Goal: Task Accomplishment & Management: Use online tool/utility

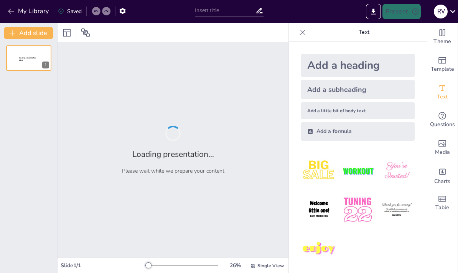
type input "Identificación de Causas del Sangrado Uterino Anormal"
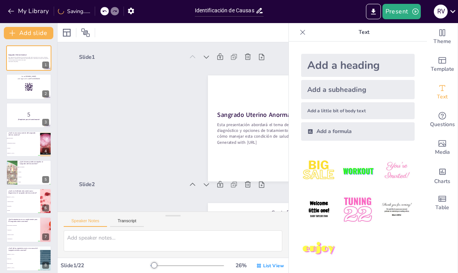
click at [34, 140] on icon at bounding box center [33, 138] width 5 height 5
type textarea "Los miomas uterinos son tumores benignos que pueden causar sangrado anormal en …"
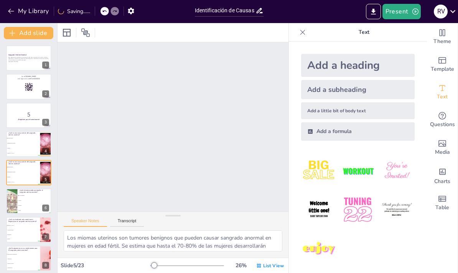
checkbox input "true"
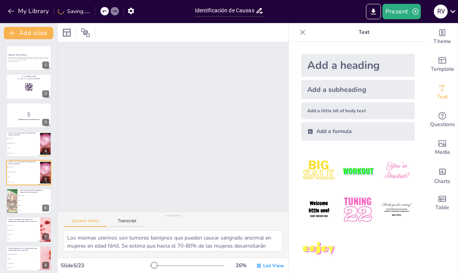
checkbox input "true"
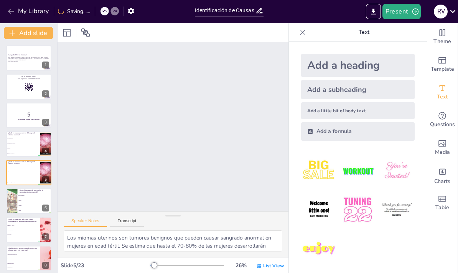
checkbox input "true"
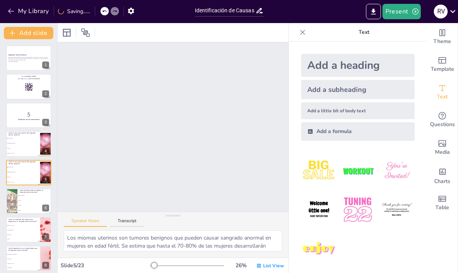
checkbox input "true"
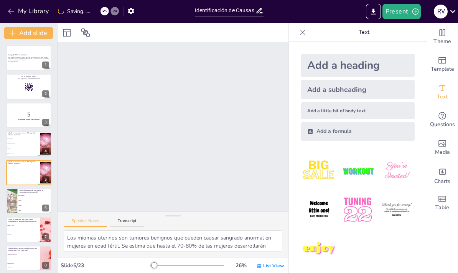
checkbox input "true"
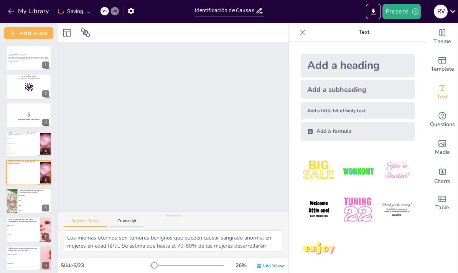
checkbox input "true"
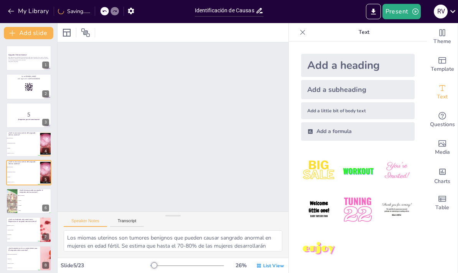
checkbox input "true"
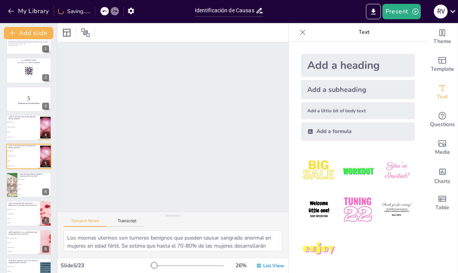
click at [403, 9] on button "Present" at bounding box center [402, 11] width 38 height 15
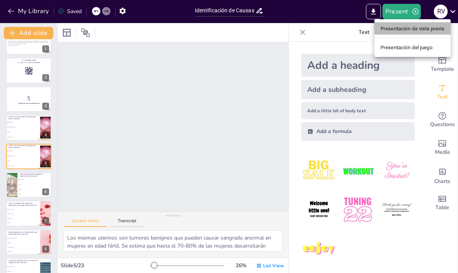
click at [413, 27] on font "Presentación de vista previa" at bounding box center [413, 29] width 64 height 6
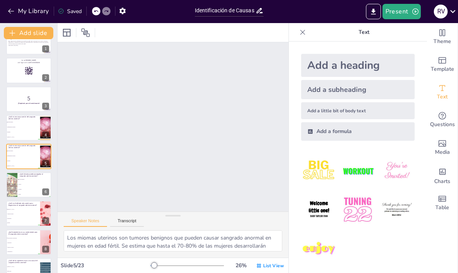
click at [409, 12] on button "Present" at bounding box center [402, 11] width 38 height 15
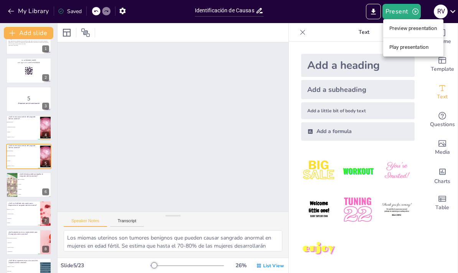
click at [426, 28] on li "Preview presentation" at bounding box center [414, 28] width 60 height 12
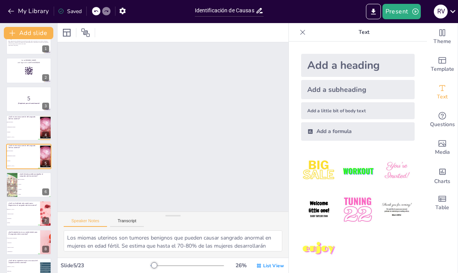
checkbox input "true"
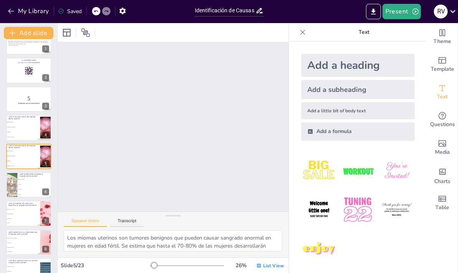
checkbox input "true"
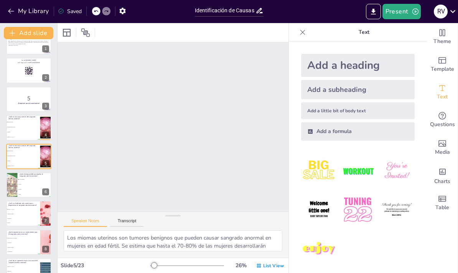
checkbox input "true"
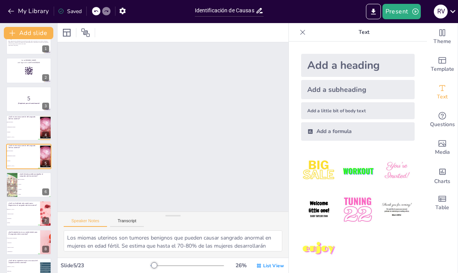
checkbox input "true"
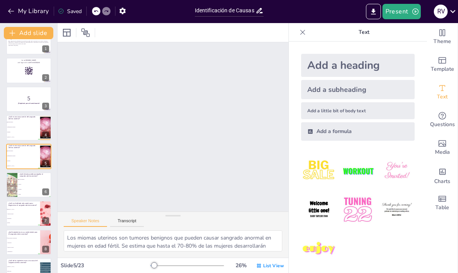
checkbox input "true"
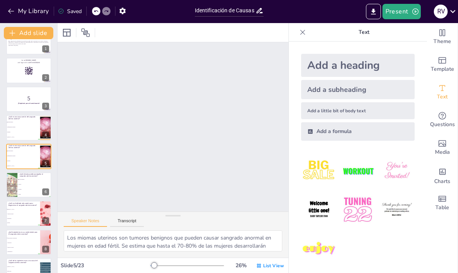
checkbox input "true"
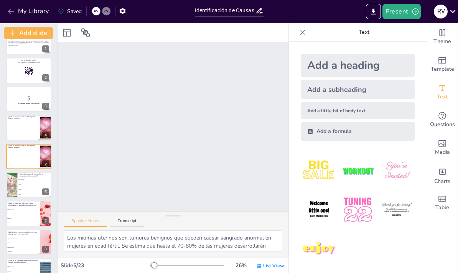
checkbox input "true"
click at [36, 124] on icon at bounding box center [33, 121] width 5 height 5
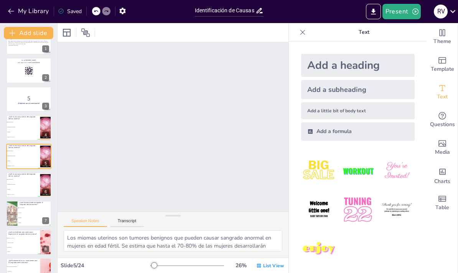
checkbox input "true"
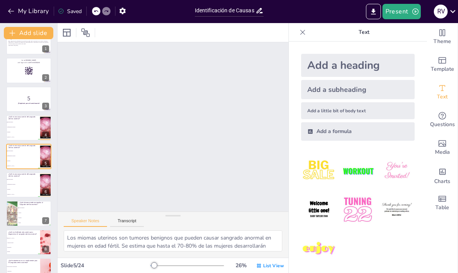
checkbox input "true"
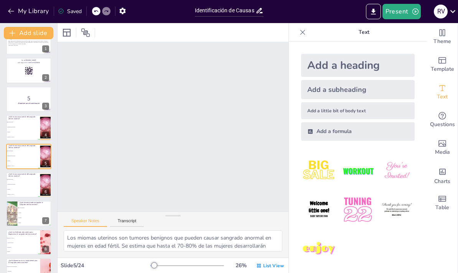
checkbox input "true"
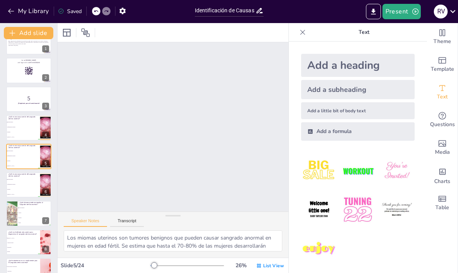
checkbox input "true"
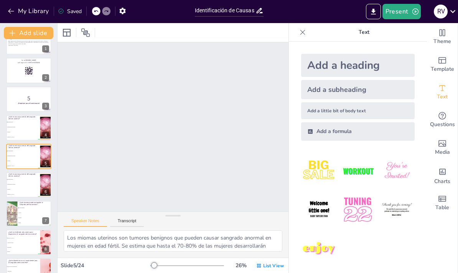
checkbox input "true"
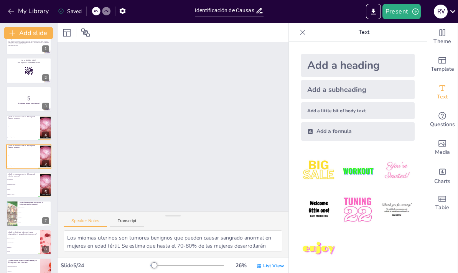
checkbox input "true"
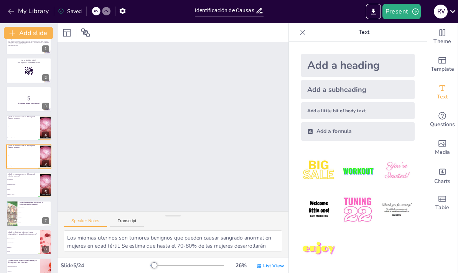
checkbox input "true"
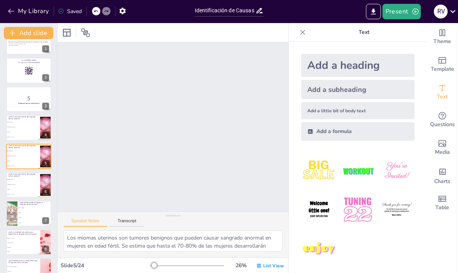
checkbox input "true"
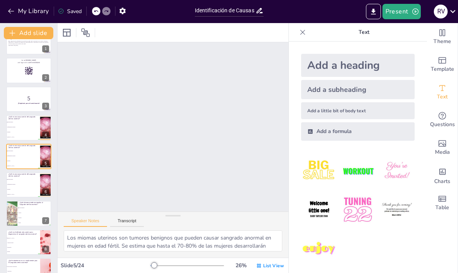
checkbox input "true"
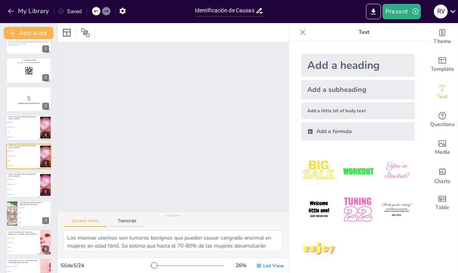
checkbox input "true"
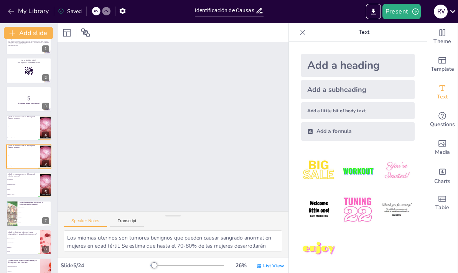
checkbox input "true"
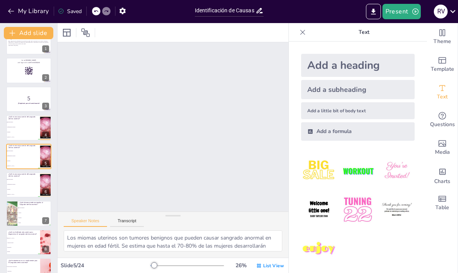
checkbox input "true"
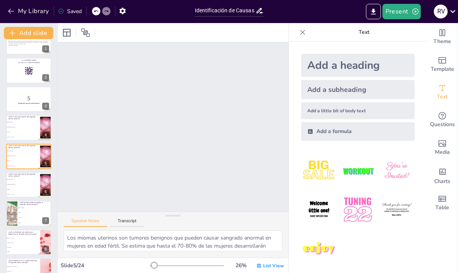
checkbox input "true"
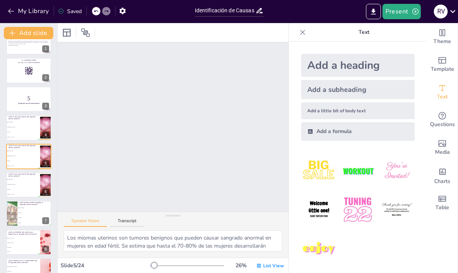
checkbox input "true"
click at [403, 18] on button "Present" at bounding box center [402, 11] width 38 height 15
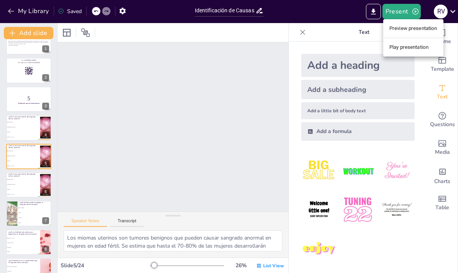
click at [427, 31] on li "Preview presentation" at bounding box center [414, 28] width 60 height 12
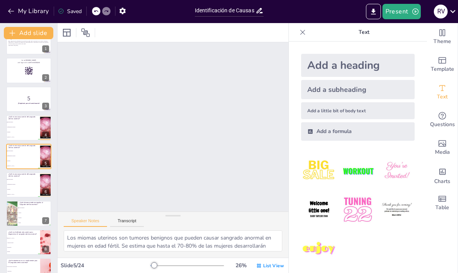
checkbox input "true"
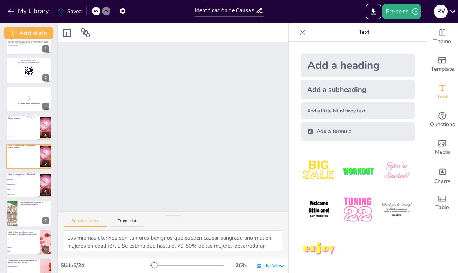
checkbox input "true"
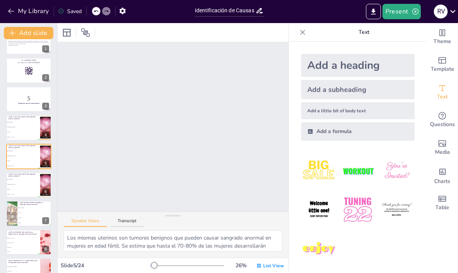
checkbox input "true"
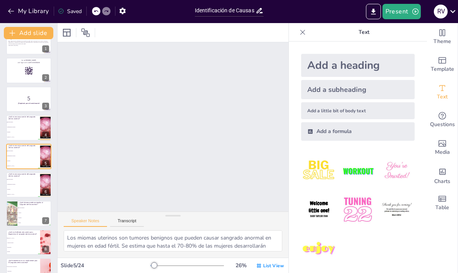
checkbox input "true"
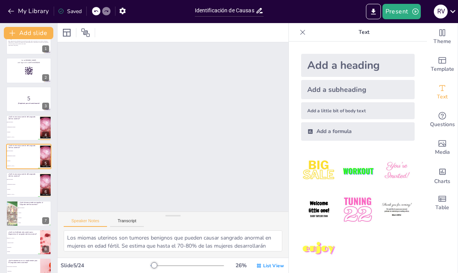
checkbox input "true"
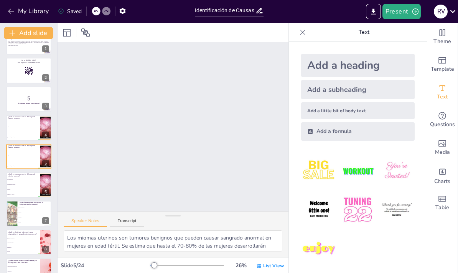
checkbox input "true"
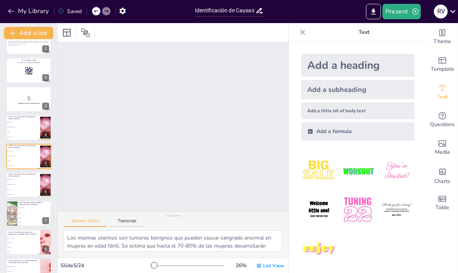
checkbox input "true"
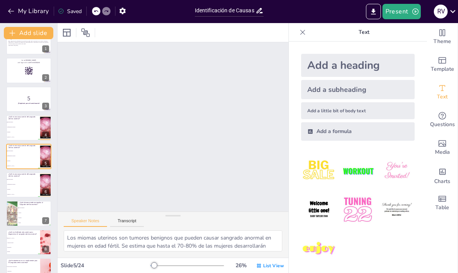
click at [453, 38] on div "Theme" at bounding box center [442, 37] width 31 height 28
checkbox input "true"
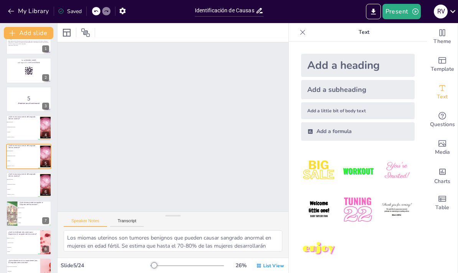
checkbox input "true"
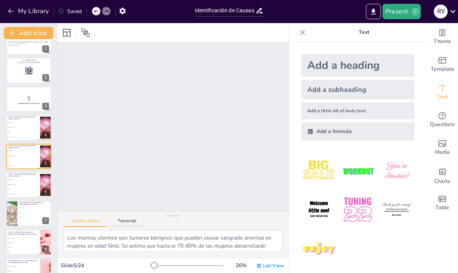
checkbox input "true"
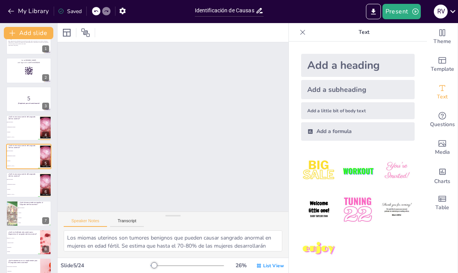
checkbox input "true"
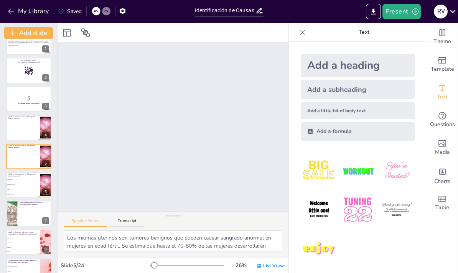
checkbox input "true"
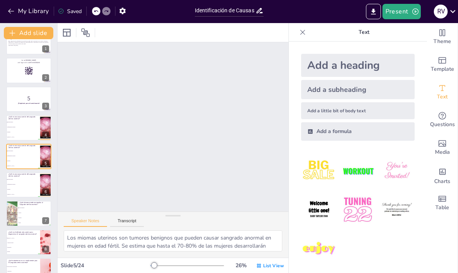
checkbox input "true"
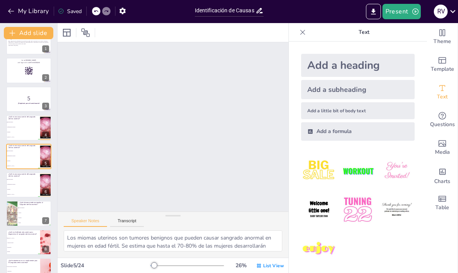
checkbox input "true"
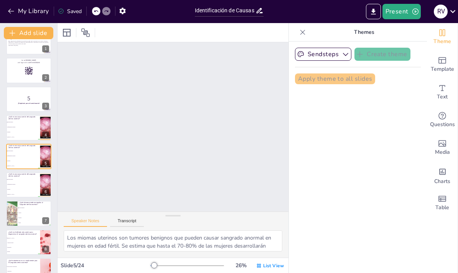
click at [446, 62] on icon "Add ready made slides" at bounding box center [442, 60] width 9 height 9
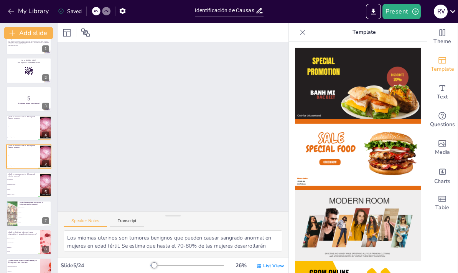
click at [443, 88] on icon "Add text boxes" at bounding box center [442, 87] width 9 height 9
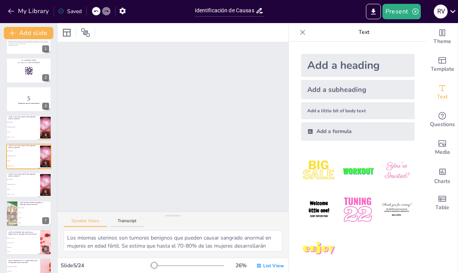
click at [17, 126] on li "Enfermedades cardíacas" at bounding box center [23, 127] width 34 height 5
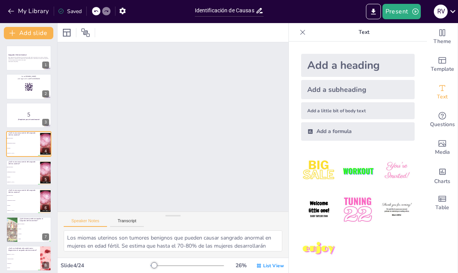
click at [248, 13] on input "Identificación de Causas del Sangrado Uterino Anormal" at bounding box center [225, 10] width 61 height 11
click at [28, 139] on li "Miomas uterinos" at bounding box center [23, 138] width 34 height 5
click at [407, 11] on button "Present" at bounding box center [402, 11] width 38 height 15
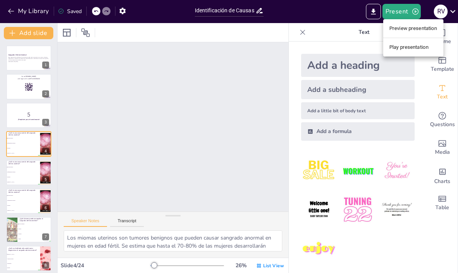
click at [423, 43] on li "Play presentation" at bounding box center [414, 47] width 60 height 12
